Goal: Information Seeking & Learning: Check status

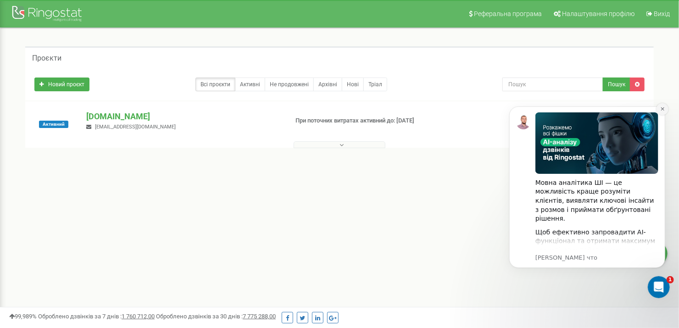
click at [662, 110] on icon "Dismiss notification" at bounding box center [662, 108] width 5 height 5
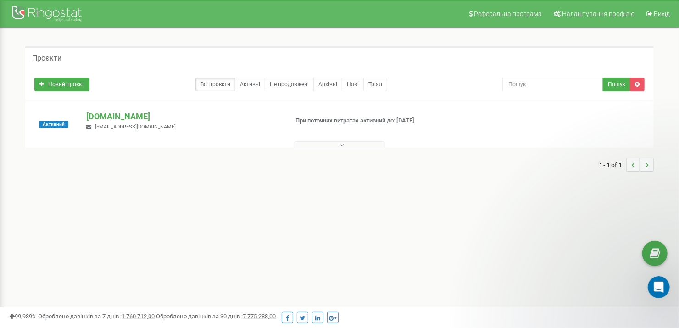
click at [345, 146] on button at bounding box center [340, 144] width 92 height 7
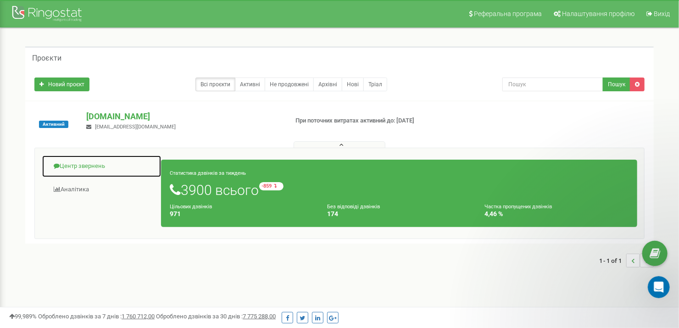
click at [90, 166] on link "Центр звернень" at bounding box center [102, 166] width 120 height 22
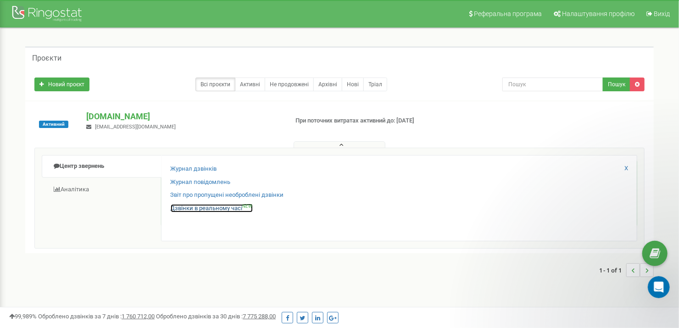
click at [198, 210] on link "Дзвінки в реальному часі NEW" at bounding box center [212, 208] width 82 height 9
click at [197, 209] on link "Дзвінки в реальному часі NEW" at bounding box center [212, 208] width 82 height 9
click at [197, 208] on link "Дзвінки в реальному часі NEW" at bounding box center [212, 208] width 82 height 9
click at [199, 207] on link "Дзвінки в реальному часі NEW" at bounding box center [212, 208] width 82 height 9
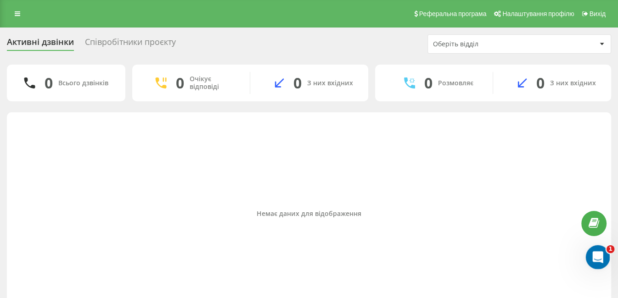
click at [599, 256] on icon "Открыть службу сообщений Intercom" at bounding box center [596, 256] width 15 height 15
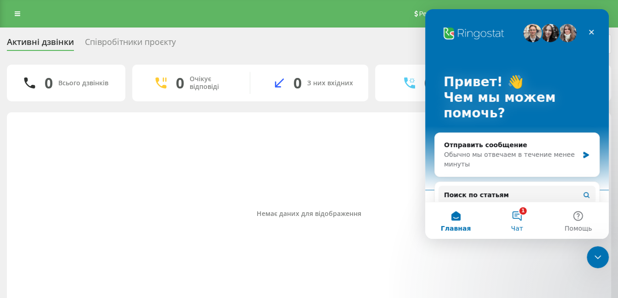
click at [520, 217] on button "1 Чат" at bounding box center [516, 220] width 61 height 37
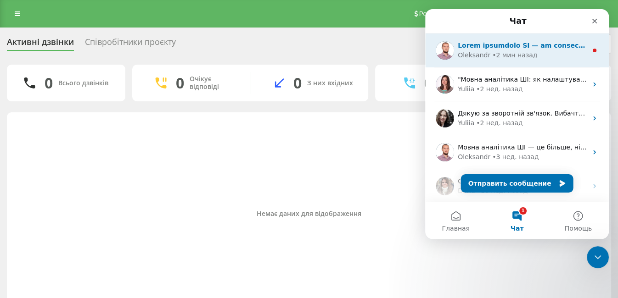
click at [547, 50] on div "Мессенджер Intercom" at bounding box center [522, 46] width 129 height 10
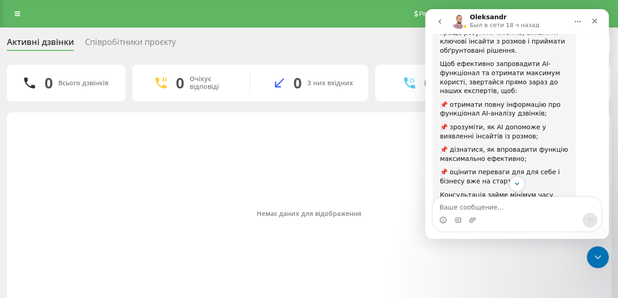
scroll to position [183, 0]
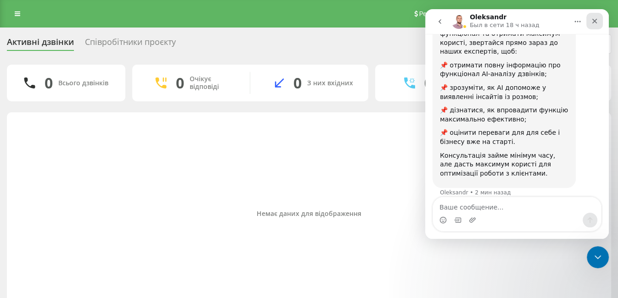
click at [593, 21] on icon "Закрыть" at bounding box center [594, 21] width 5 height 5
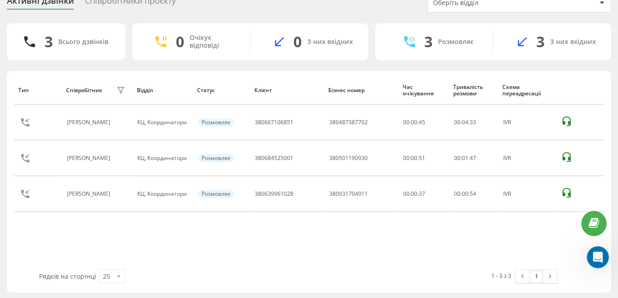
scroll to position [42, 0]
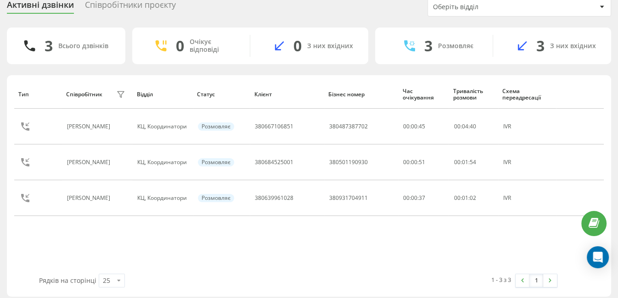
scroll to position [42, 0]
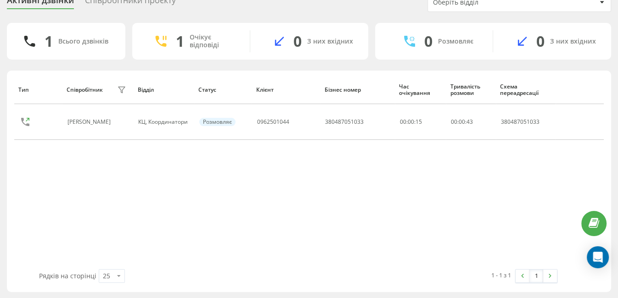
scroll to position [28, 0]
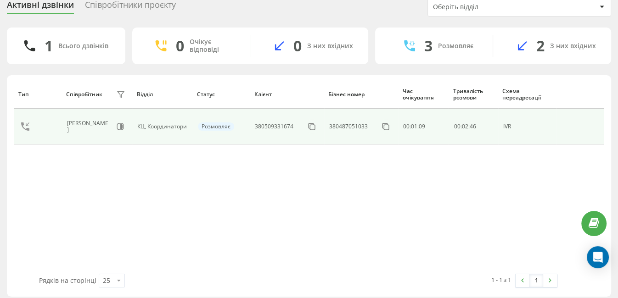
scroll to position [42, 0]
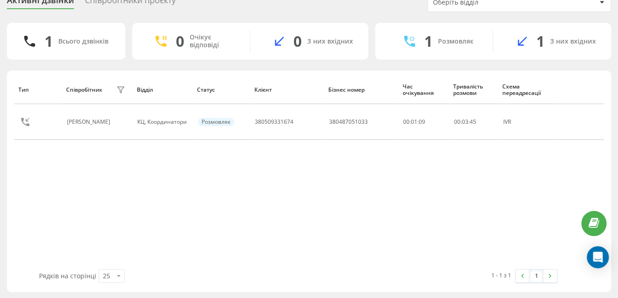
scroll to position [28, 0]
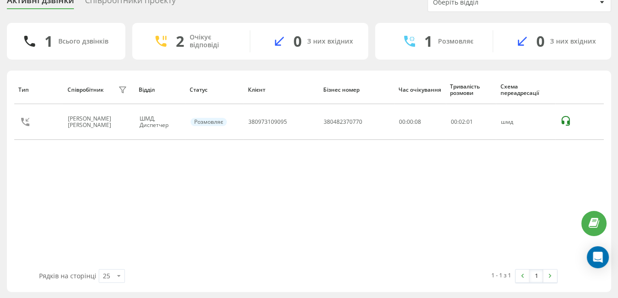
scroll to position [28, 0]
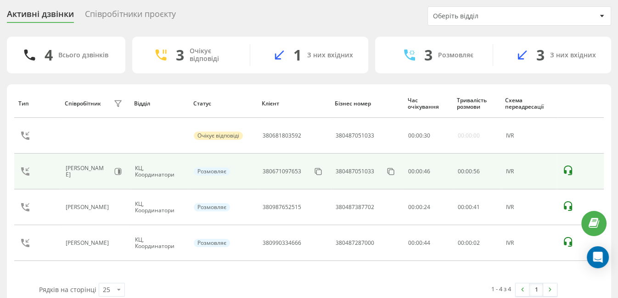
scroll to position [42, 0]
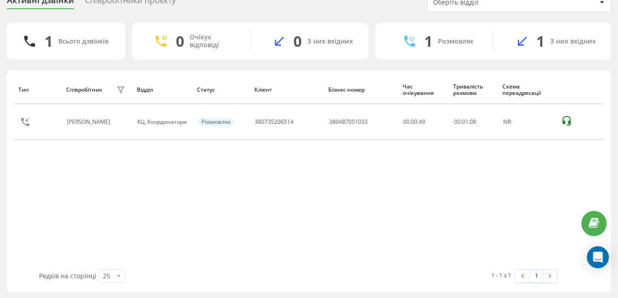
scroll to position [28, 0]
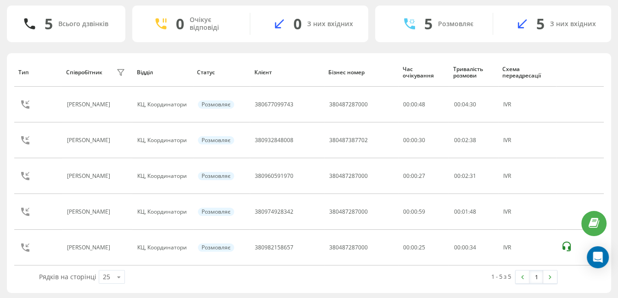
scroll to position [42, 0]
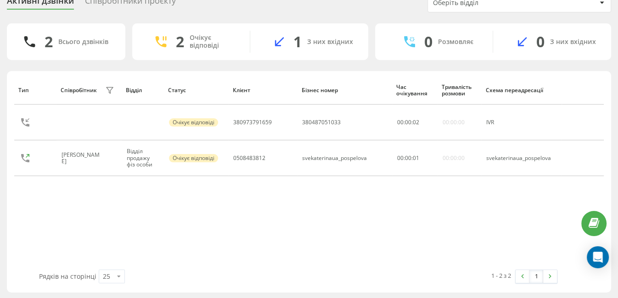
scroll to position [42, 0]
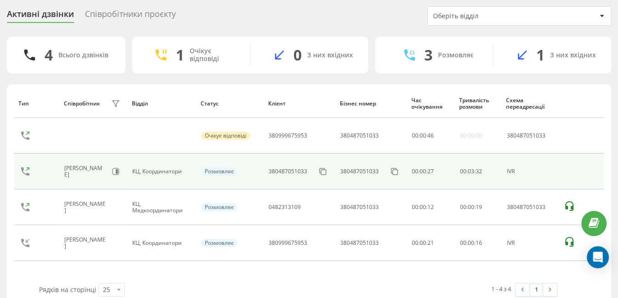
scroll to position [42, 0]
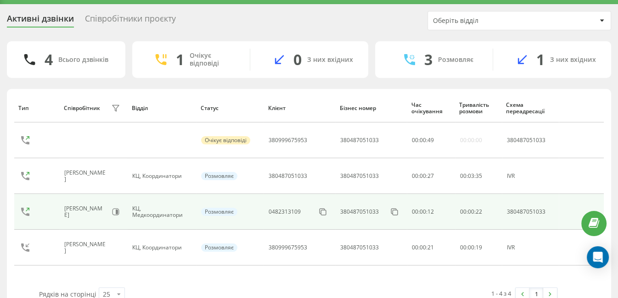
scroll to position [28, 0]
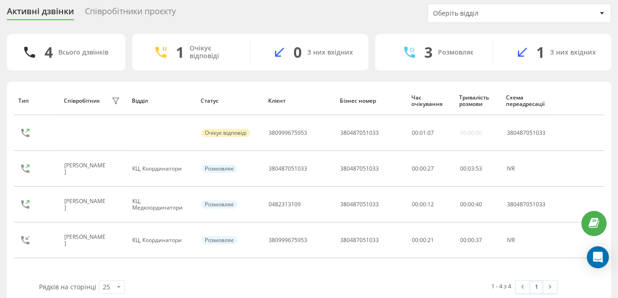
scroll to position [31, 0]
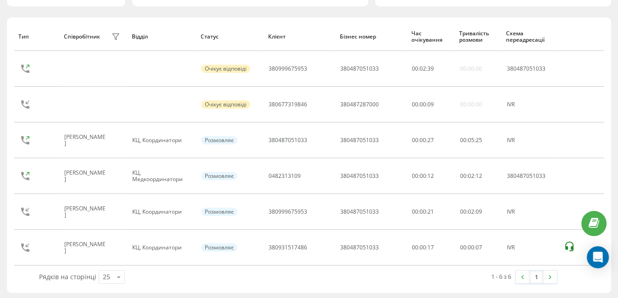
scroll to position [59, 0]
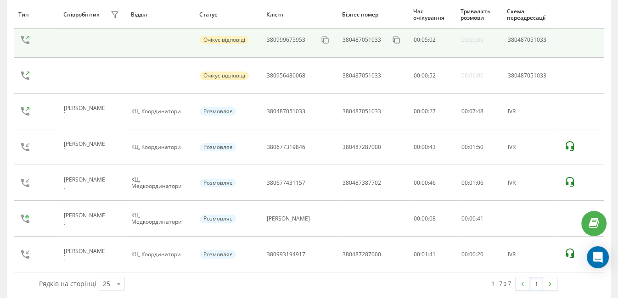
scroll to position [131, 0]
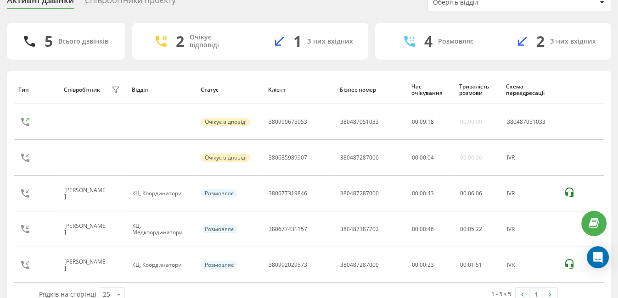
scroll to position [59, 0]
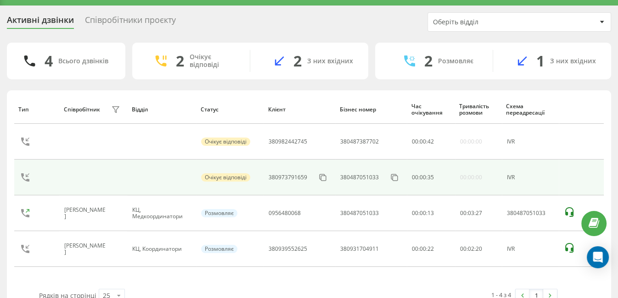
scroll to position [42, 0]
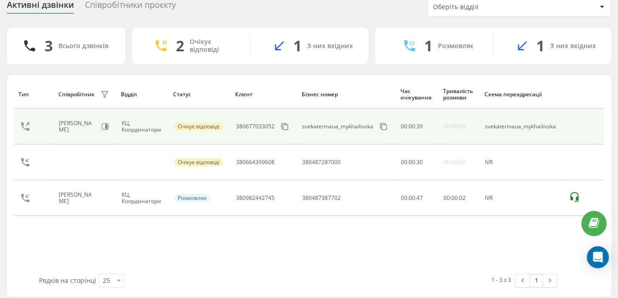
scroll to position [42, 0]
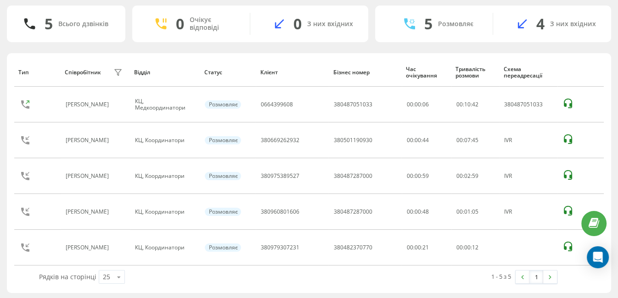
scroll to position [42, 0]
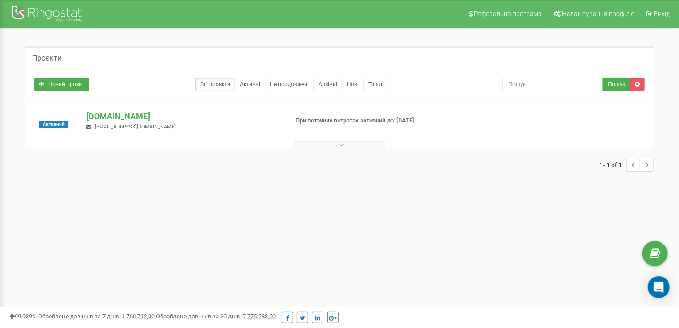
click at [324, 143] on button at bounding box center [340, 144] width 92 height 7
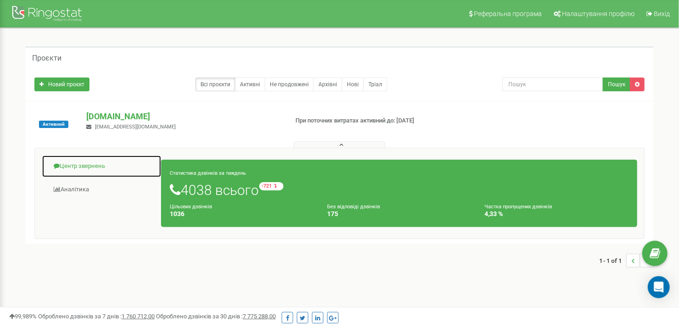
click at [92, 162] on link "Центр звернень" at bounding box center [102, 166] width 120 height 22
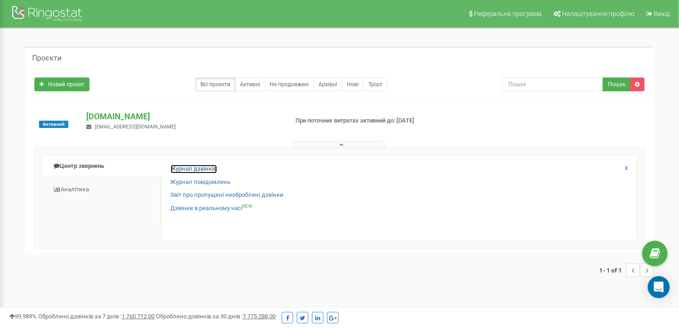
click at [187, 170] on link "Журнал дзвінків" at bounding box center [194, 169] width 46 height 9
click at [200, 167] on link "Журнал дзвінків" at bounding box center [194, 169] width 46 height 9
click at [204, 169] on link "Журнал дзвінків" at bounding box center [194, 169] width 46 height 9
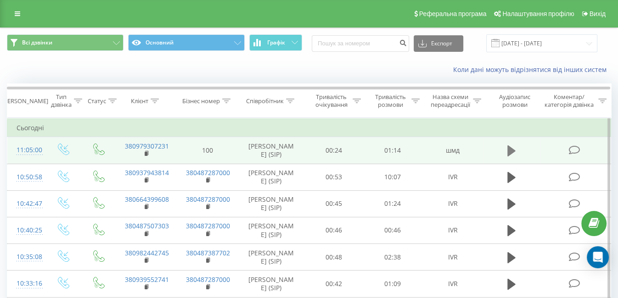
click at [508, 156] on icon at bounding box center [511, 150] width 8 height 11
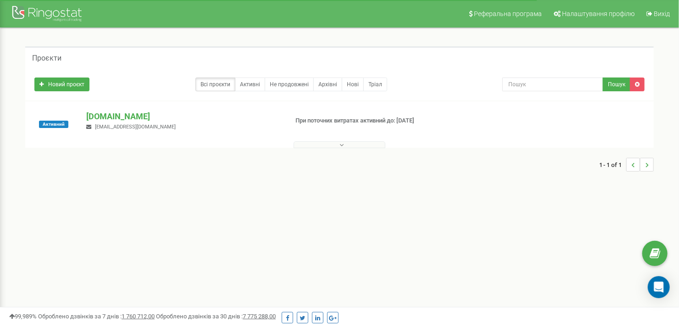
click at [341, 147] on icon at bounding box center [342, 145] width 4 height 6
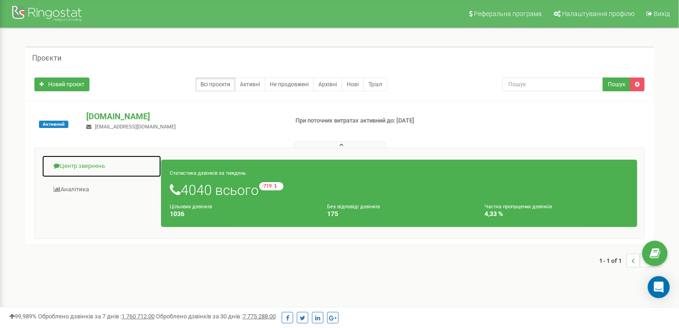
click at [71, 161] on link "Центр звернень" at bounding box center [102, 166] width 120 height 22
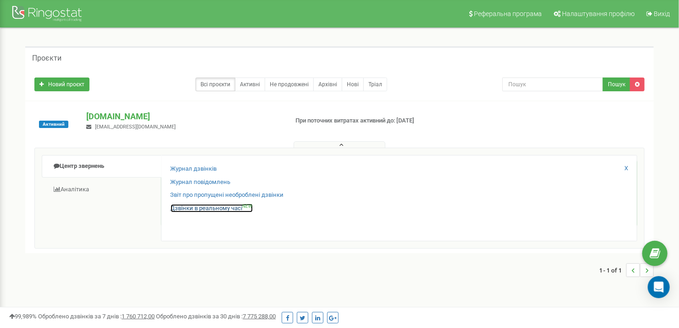
click at [177, 204] on link "Дзвінки в реальному часі NEW" at bounding box center [212, 208] width 82 height 9
click at [238, 207] on link "Дзвінки в реальному часі NEW" at bounding box center [212, 208] width 82 height 9
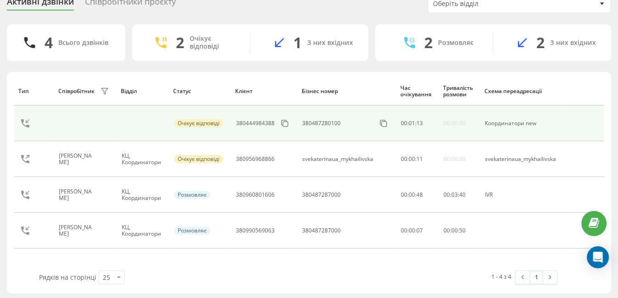
scroll to position [42, 0]
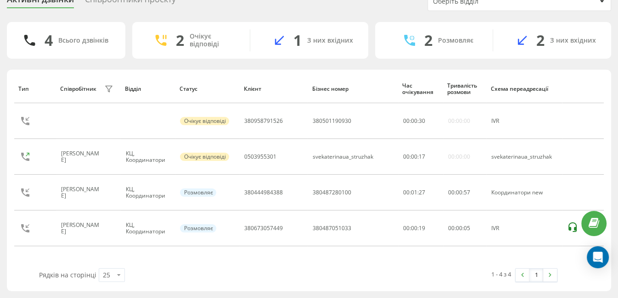
scroll to position [42, 0]
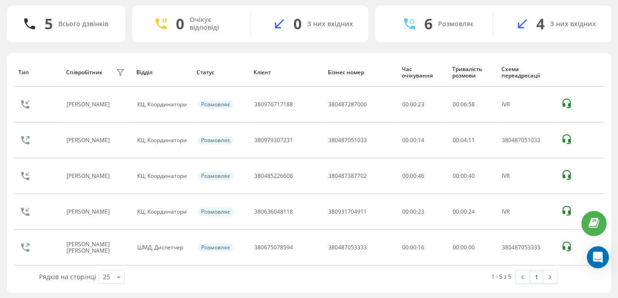
scroll to position [42, 0]
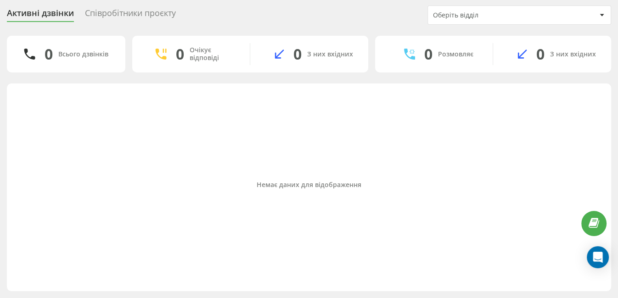
scroll to position [28, 0]
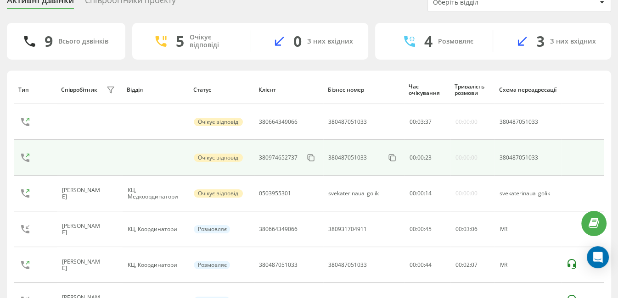
scroll to position [131, 0]
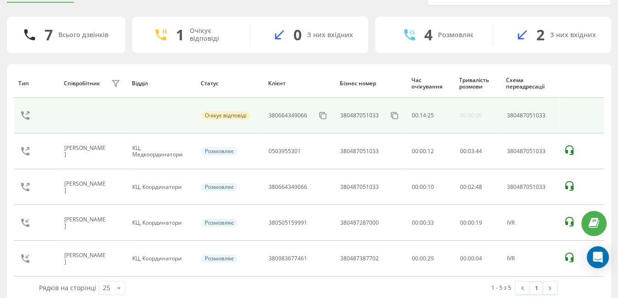
scroll to position [59, 0]
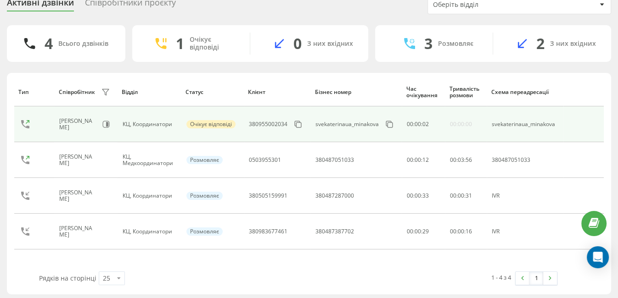
scroll to position [42, 0]
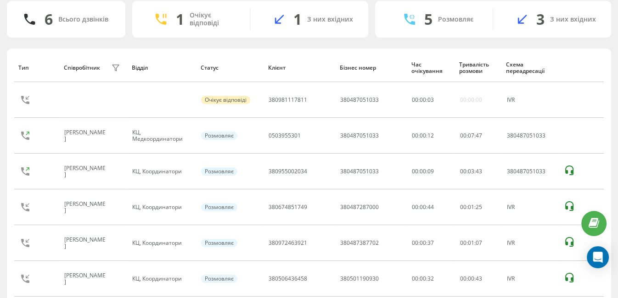
scroll to position [59, 0]
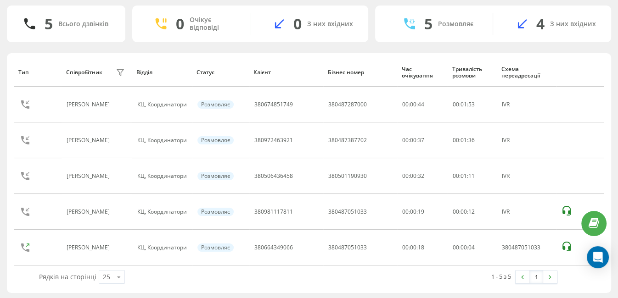
scroll to position [42, 0]
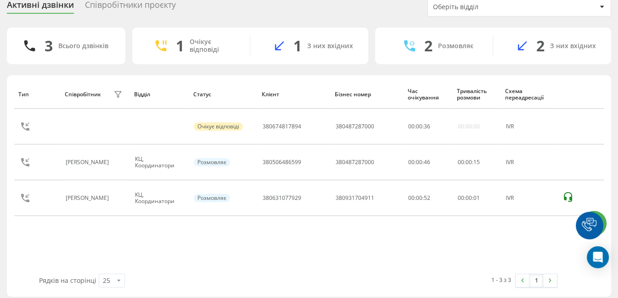
scroll to position [42, 0]
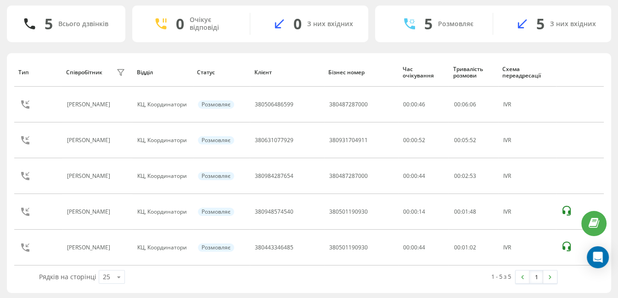
scroll to position [42, 0]
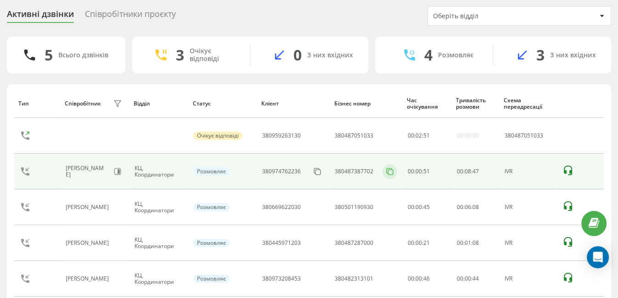
scroll to position [59, 0]
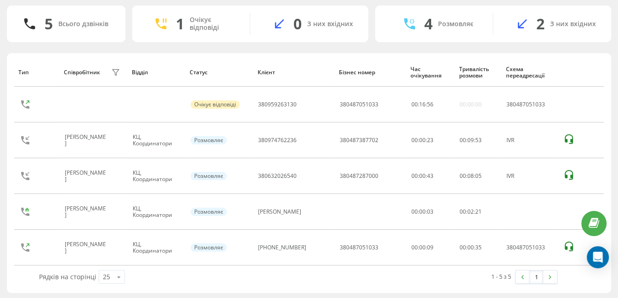
scroll to position [42, 0]
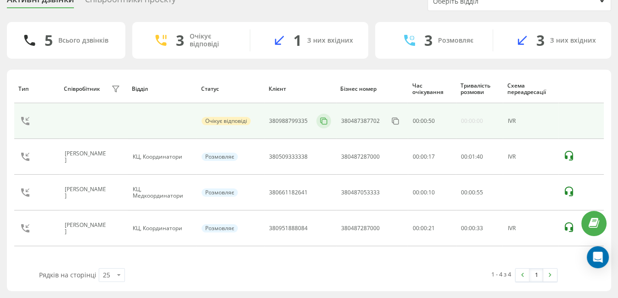
scroll to position [42, 0]
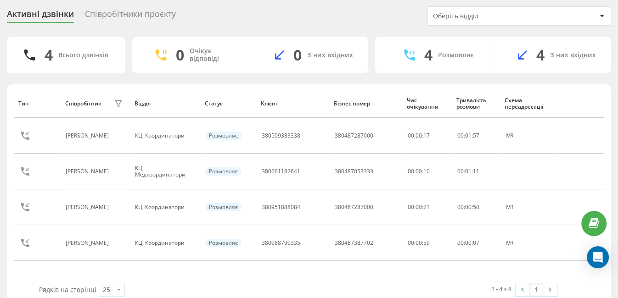
scroll to position [28, 0]
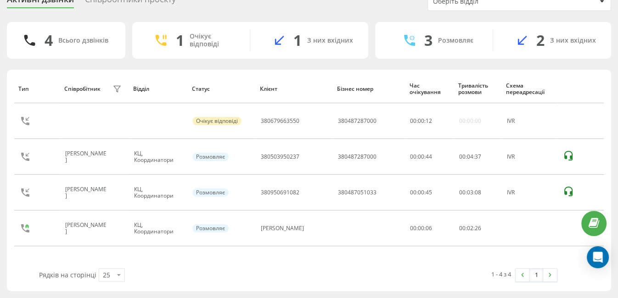
scroll to position [42, 0]
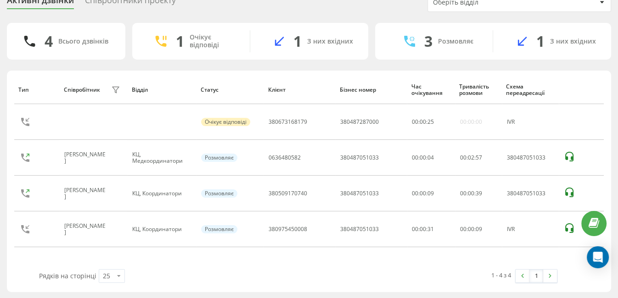
scroll to position [42, 0]
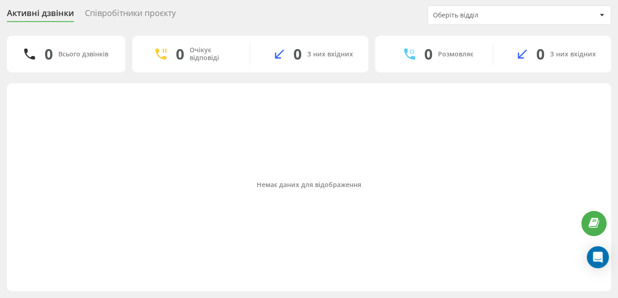
scroll to position [28, 0]
